Goal: Find specific page/section: Find specific page/section

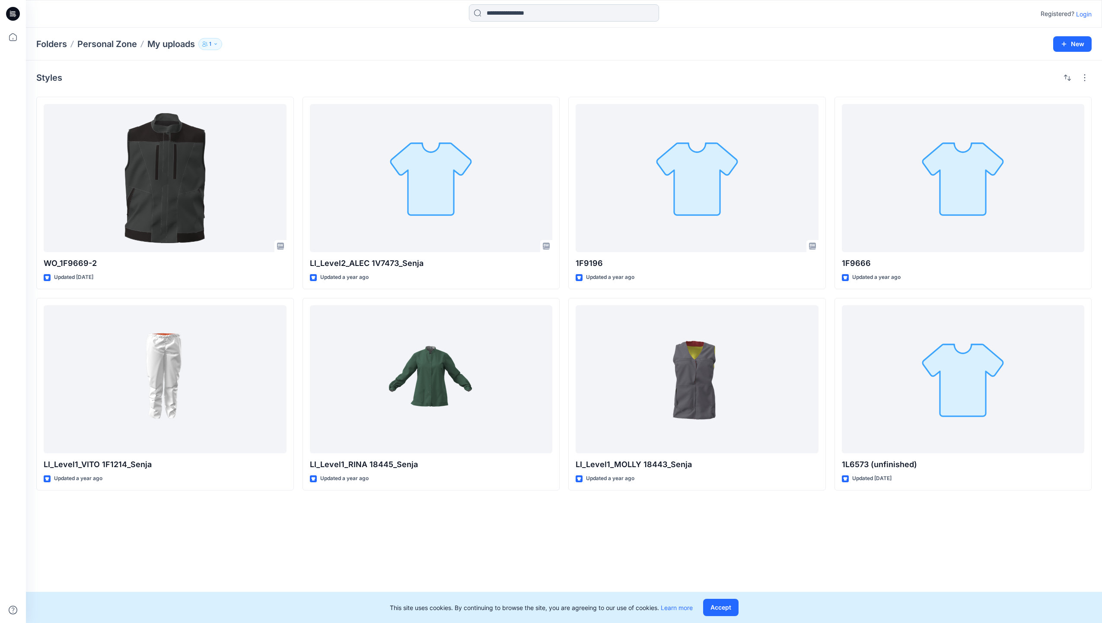
click at [487, 9] on input at bounding box center [564, 12] width 190 height 17
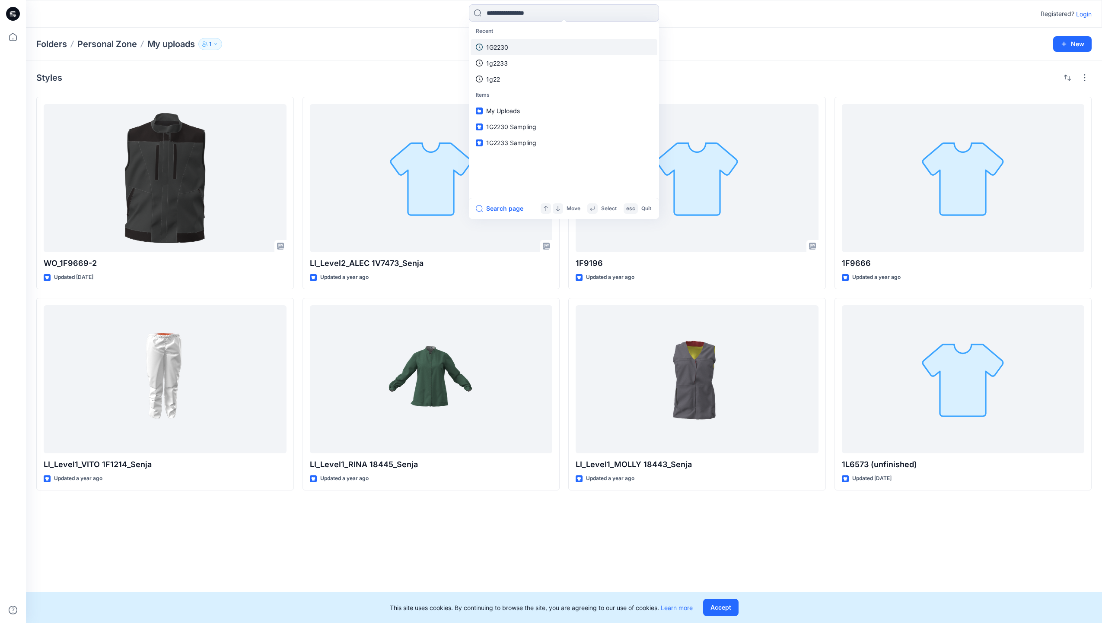
click at [517, 49] on link "1G2230" at bounding box center [563, 47] width 187 height 16
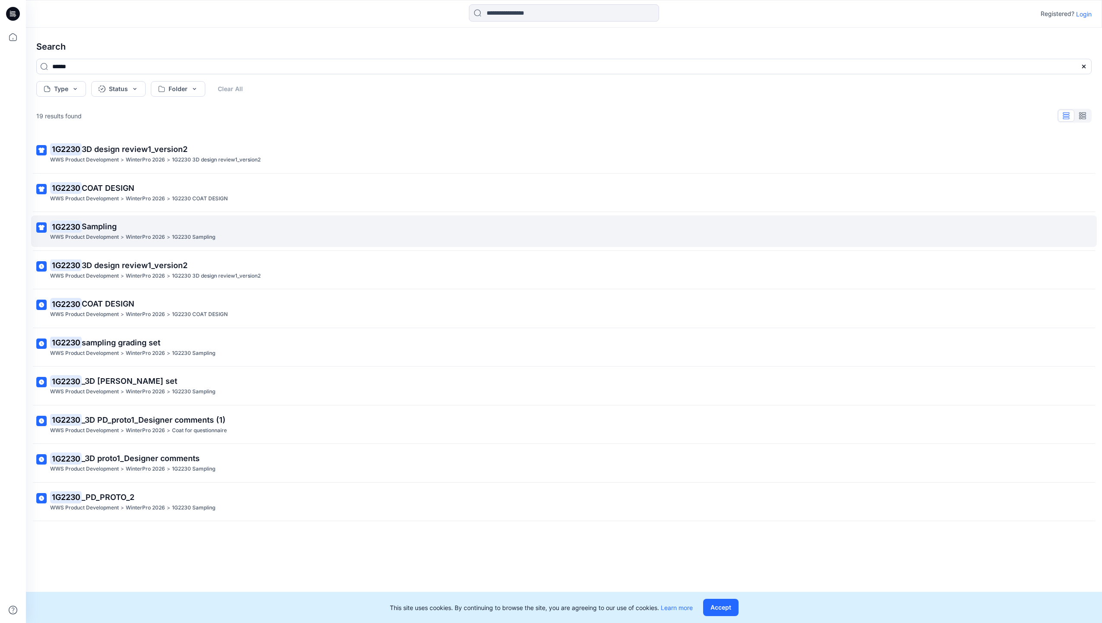
click at [153, 236] on p "WinterPro 2026" at bounding box center [145, 237] width 39 height 9
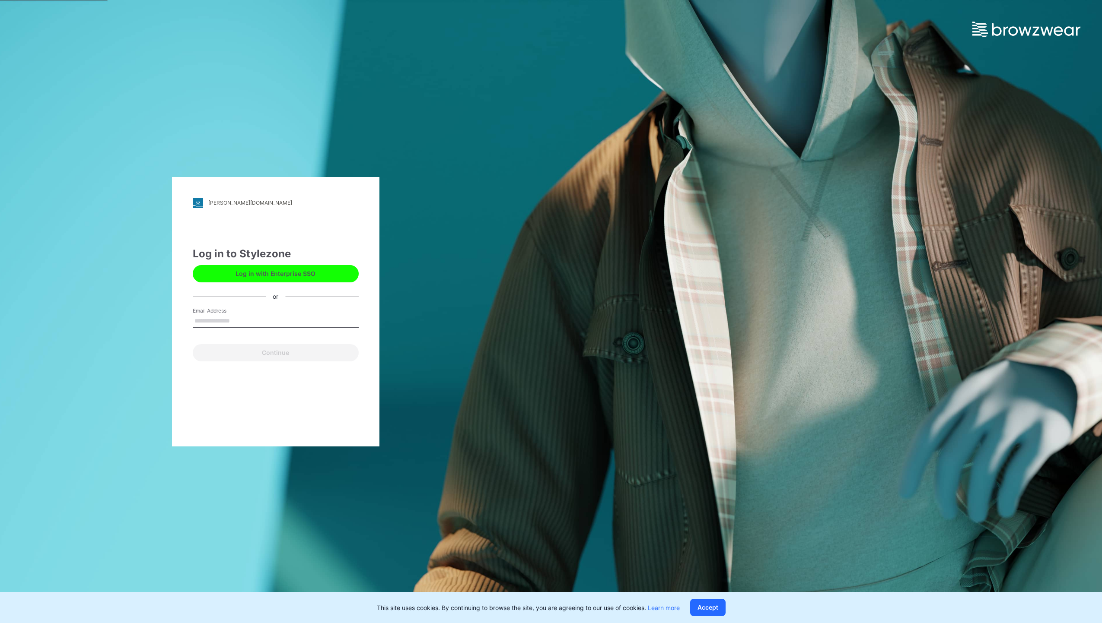
click at [264, 319] on input "Email Address" at bounding box center [276, 321] width 166 height 13
type input "**********"
click at [279, 354] on button "Continue" at bounding box center [276, 352] width 166 height 17
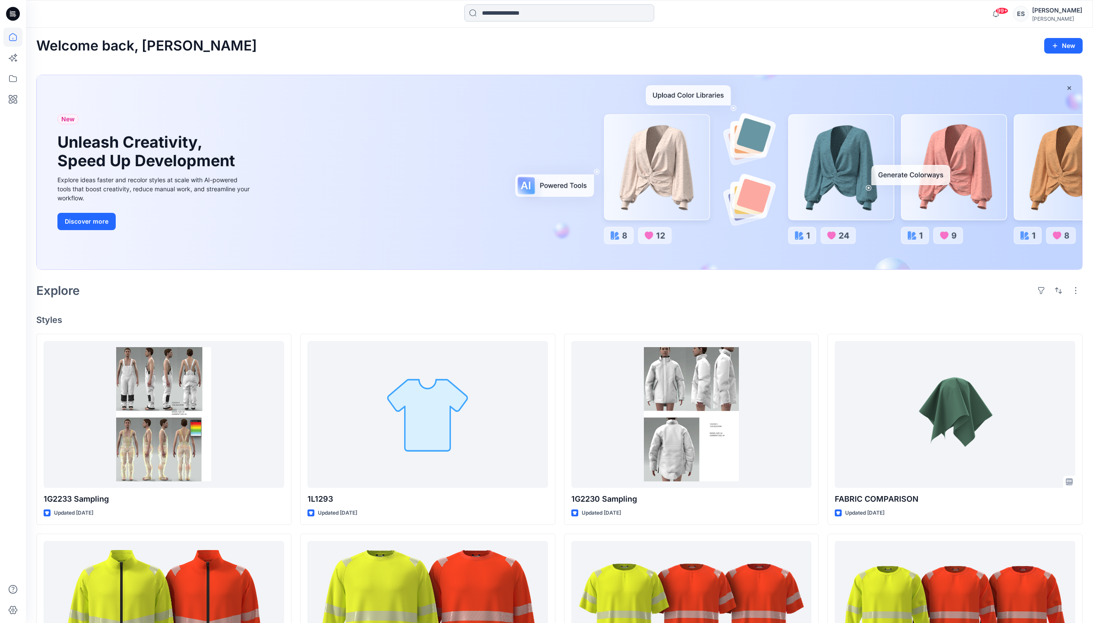
click at [496, 16] on input at bounding box center [559, 12] width 190 height 17
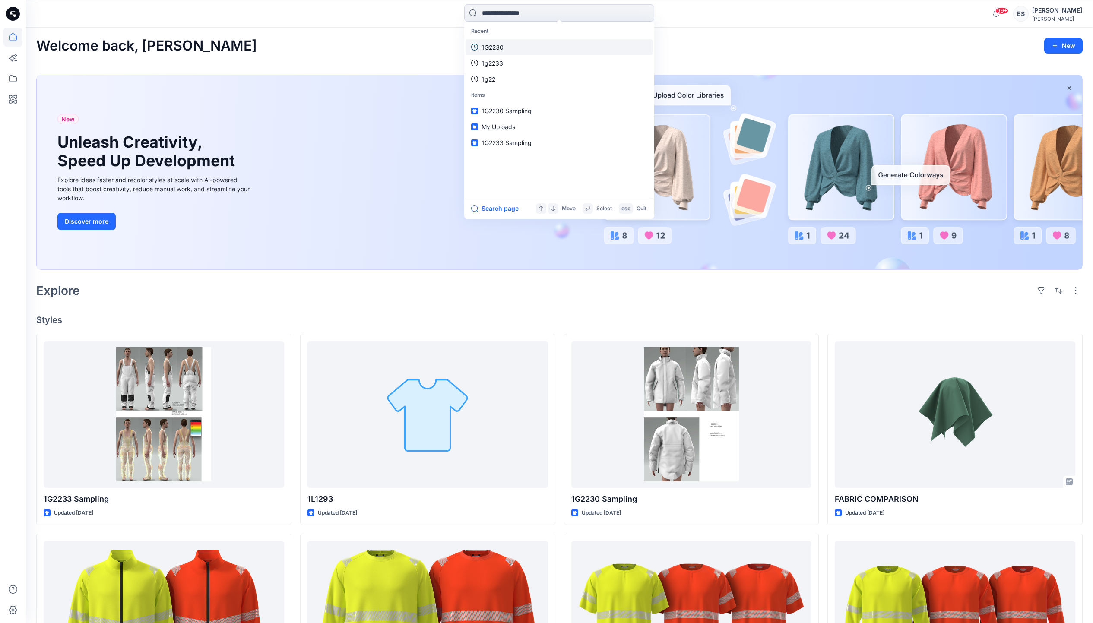
click at [496, 48] on p "1G2230" at bounding box center [493, 47] width 22 height 9
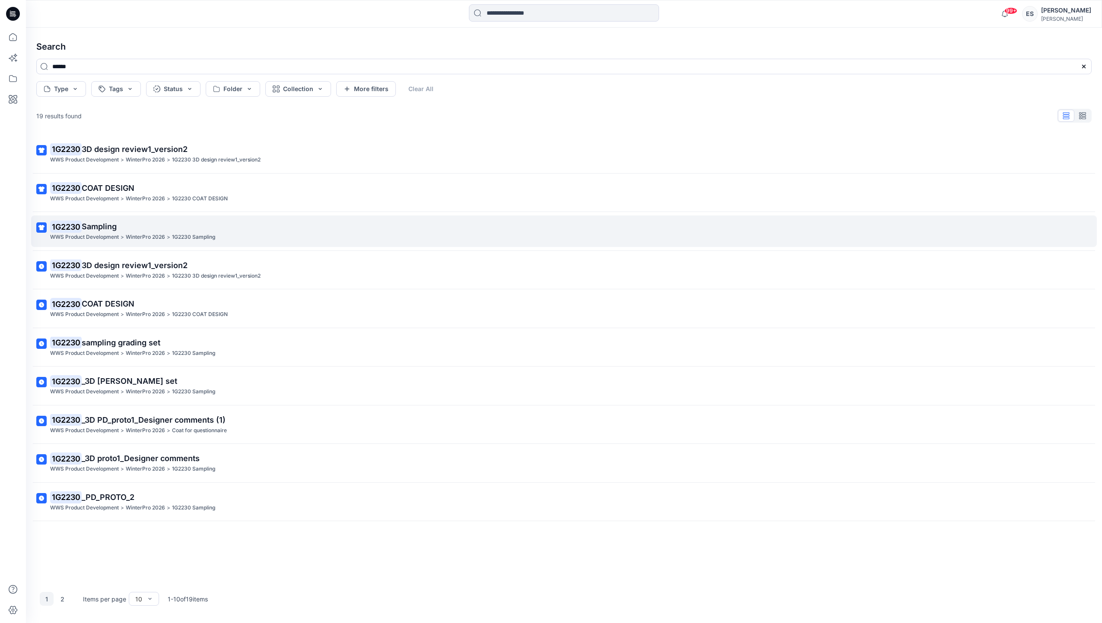
click at [127, 234] on p "WinterPro 2026" at bounding box center [145, 237] width 39 height 9
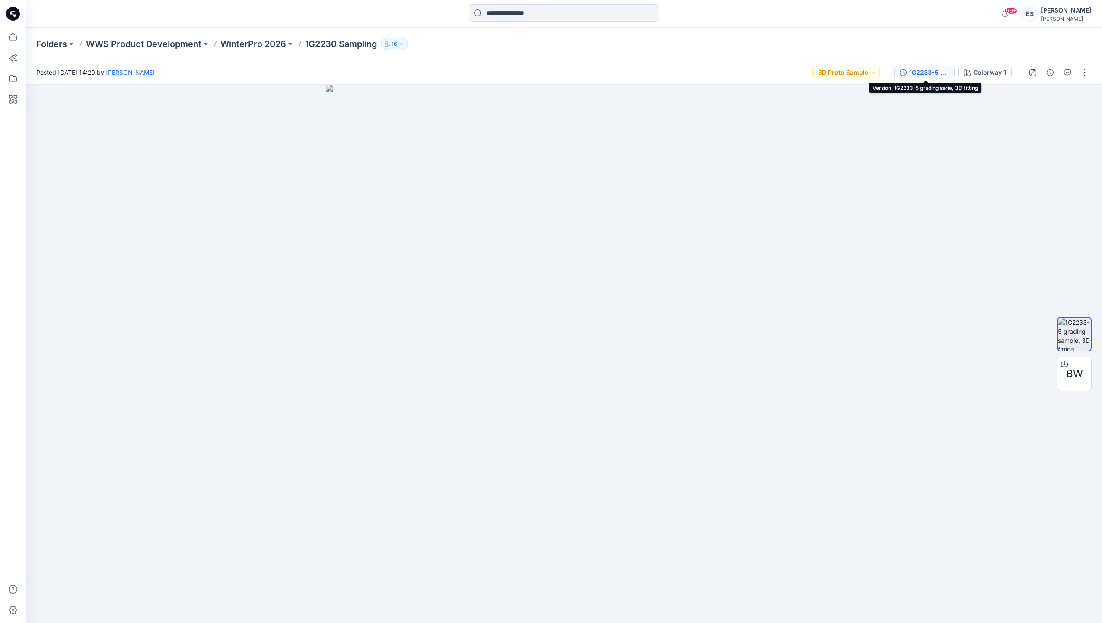
click at [937, 73] on div "1G2233-5 grading serie, 3D fitting" at bounding box center [929, 73] width 40 height 10
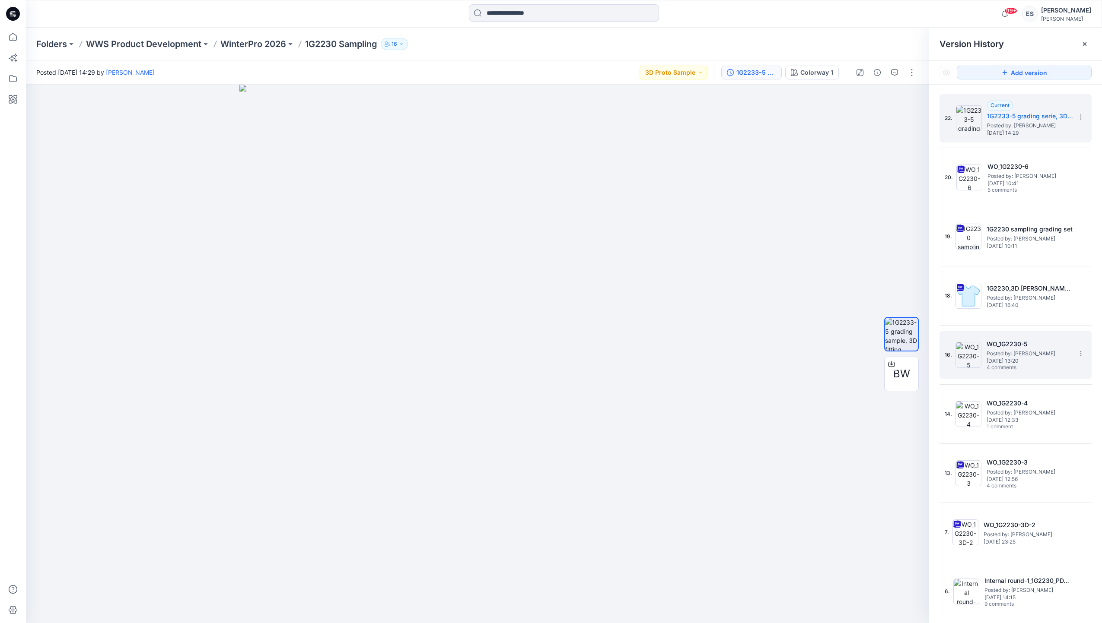
click at [1029, 368] on span "4 comments" at bounding box center [1016, 368] width 60 height 7
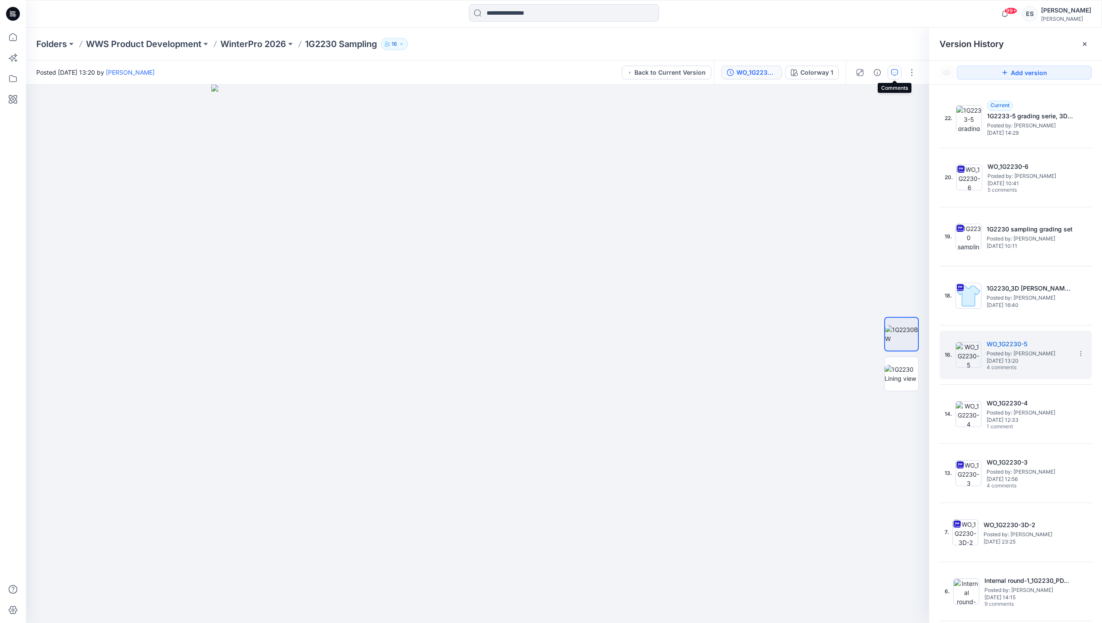
click at [892, 71] on icon "button" at bounding box center [894, 72] width 7 height 7
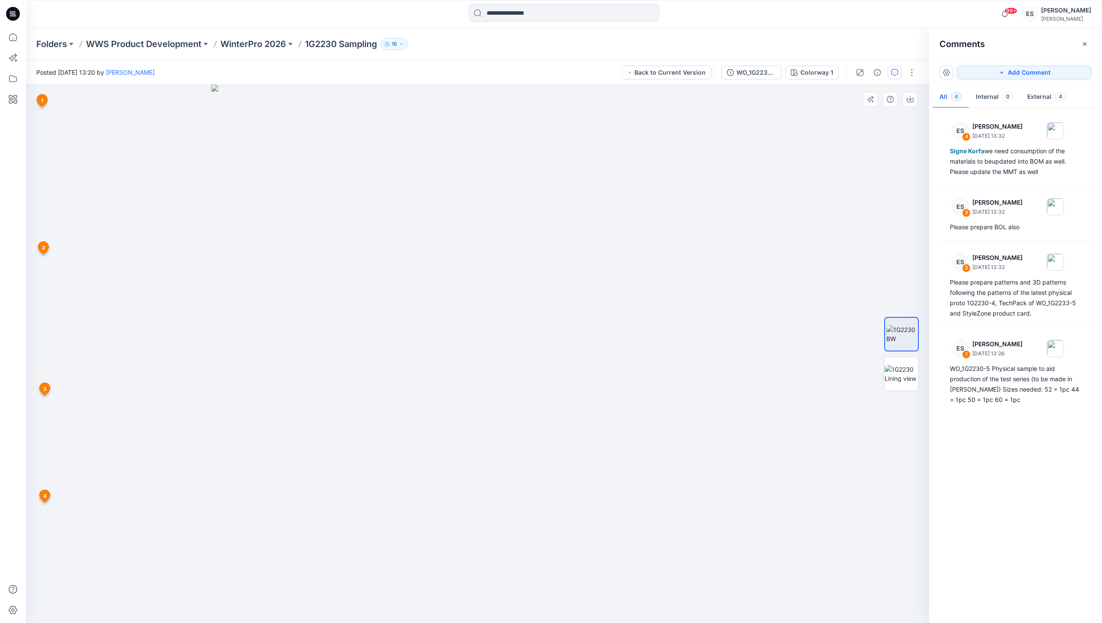
click at [44, 99] on icon at bounding box center [42, 101] width 10 height 13
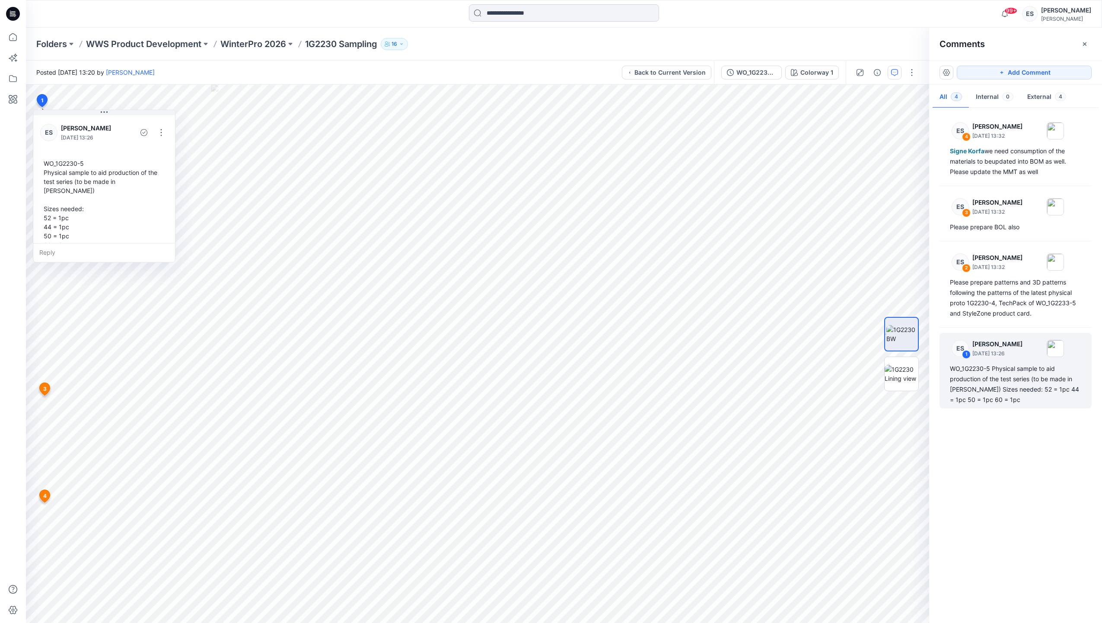
click at [516, 14] on input at bounding box center [564, 12] width 190 height 17
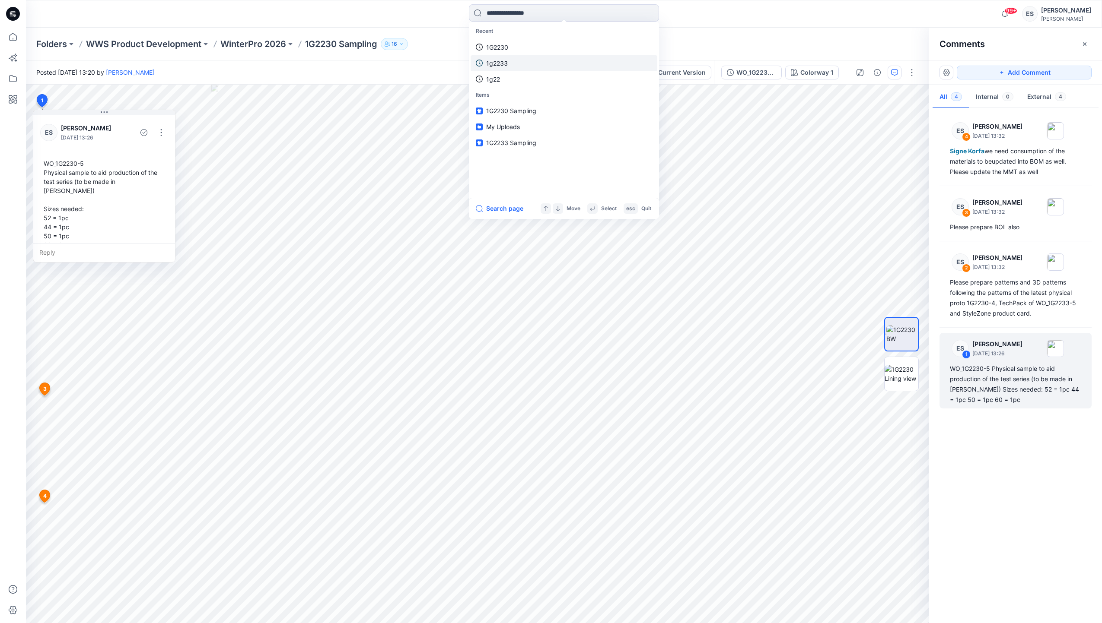
click at [545, 64] on link "1g2233" at bounding box center [563, 63] width 187 height 16
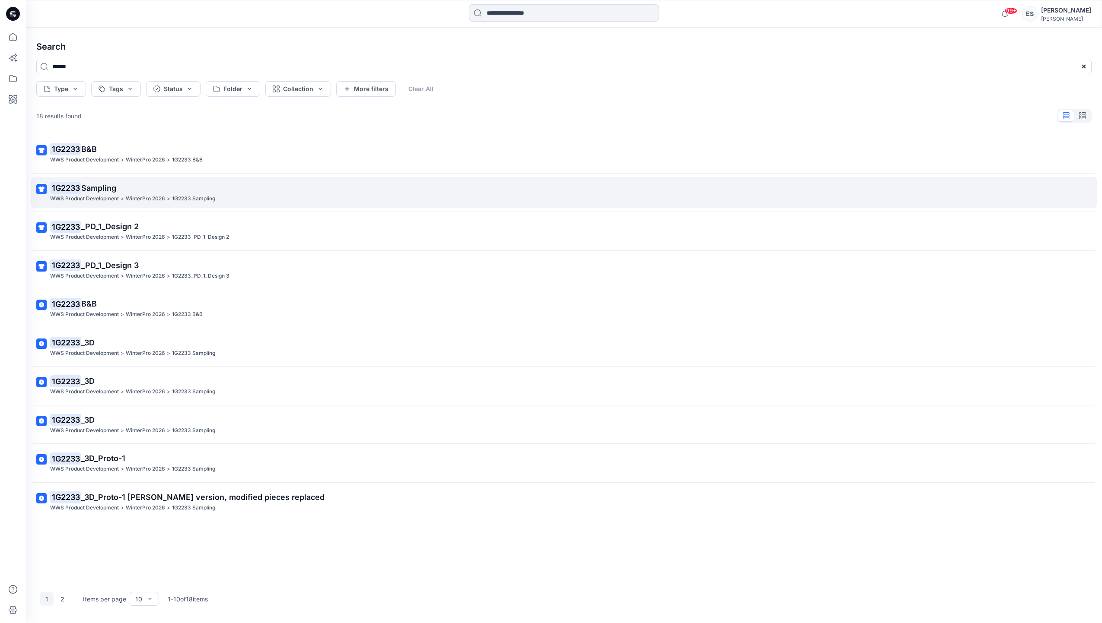
click at [175, 192] on p "1G2233 Sampling" at bounding box center [563, 188] width 1026 height 12
